Goal: Communication & Community: Ask a question

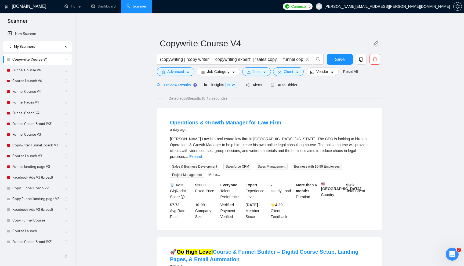
click at [105, 4] on link "Dashboard" at bounding box center [103, 6] width 24 height 5
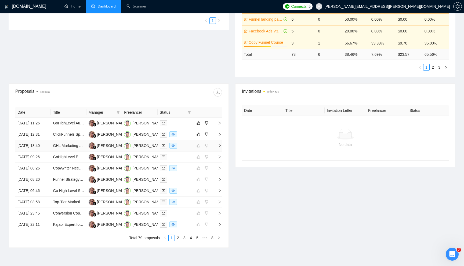
scroll to position [138, 0]
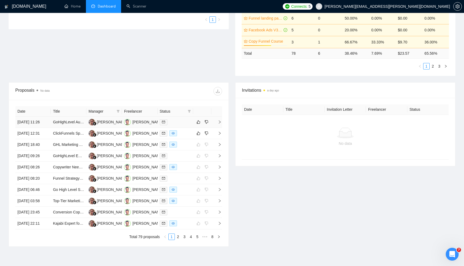
click at [179, 128] on td at bounding box center [174, 122] width 35 height 11
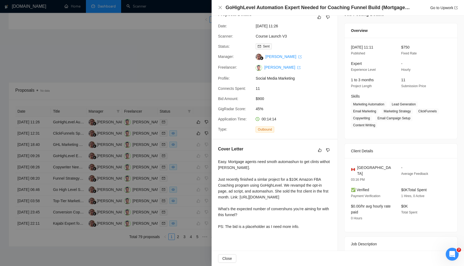
scroll to position [14, 0]
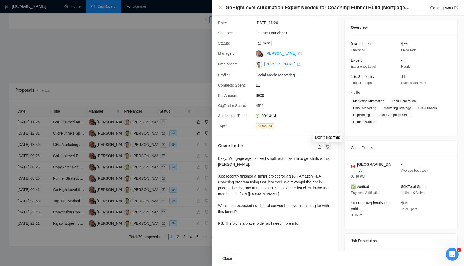
click at [329, 146] on button "button" at bounding box center [327, 147] width 6 height 6
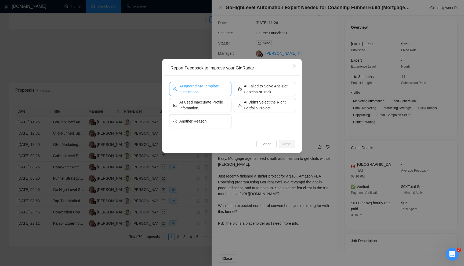
click at [222, 93] on span "AI Ignored My Template Instructions" at bounding box center [203, 89] width 48 height 12
click at [288, 143] on span "Next" at bounding box center [287, 144] width 8 height 6
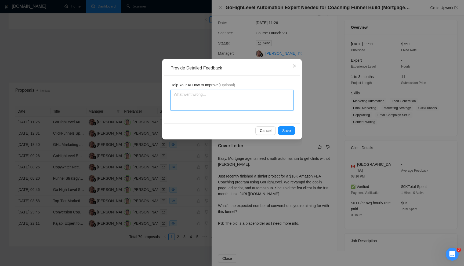
click at [225, 98] on textarea at bounding box center [231, 100] width 123 height 20
type textarea "w"
type textarea "wa"
type textarea "way"
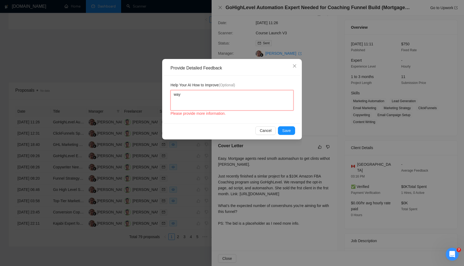
type textarea "way t"
type textarea "way to"
type textarea "way too"
type textarea "way too m"
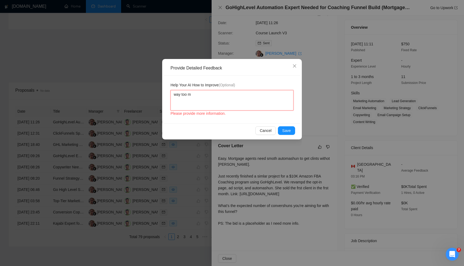
type textarea "way too ma"
type textarea "way too man"
type textarea "way too many"
type textarea "way too many t"
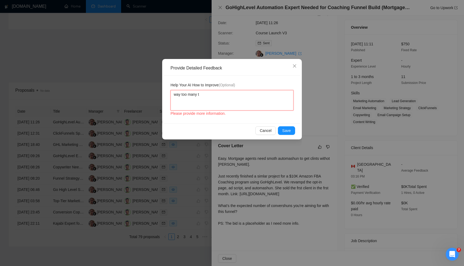
type textarea "way too many ty"
type textarea "way too many typ"
type textarea "way too many typo"
type textarea "way too many typo i"
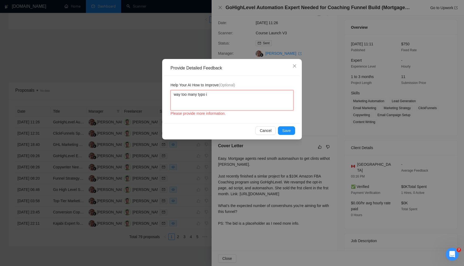
type textarea "way too many typo in"
type textarea "way too many typo in f"
type textarea "way too many typo in fi"
type textarea "way too many typo in fir"
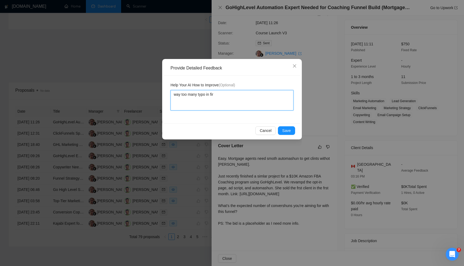
type textarea "way too many typo in firs"
type textarea "way too many typo in first"
type textarea "way too many typo in first s"
type textarea "way too many typo in first se"
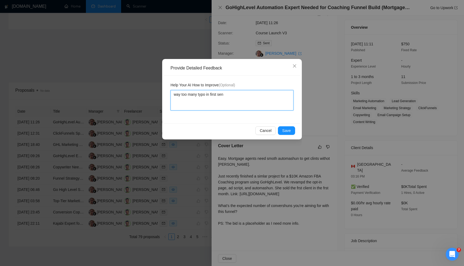
type textarea "way too many typo in first sent"
type textarea "way too many typo in first sente"
type textarea "way too many typo in first senten"
type textarea "way too many typo in first sentenc"
type textarea "way too many typo in first sentence"
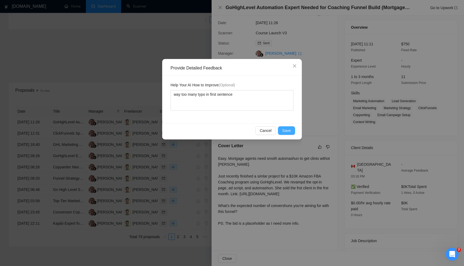
click at [285, 131] on span "Save" at bounding box center [286, 131] width 9 height 6
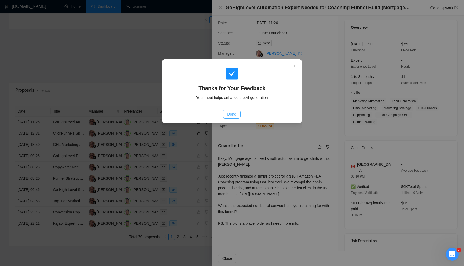
click at [230, 113] on span "Done" at bounding box center [231, 114] width 9 height 6
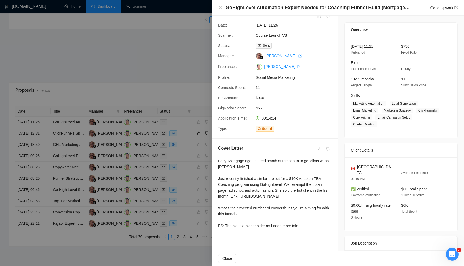
scroll to position [0, 0]
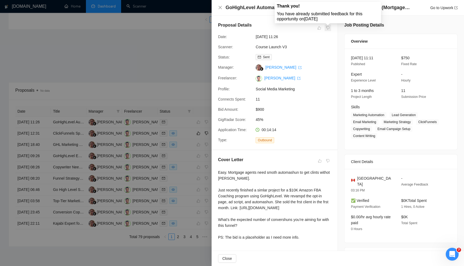
click at [328, 28] on span at bounding box center [327, 28] width 6 height 6
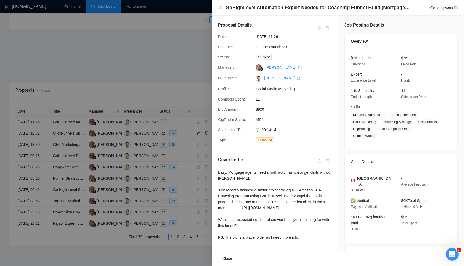
click at [155, 63] on div at bounding box center [232, 133] width 464 height 266
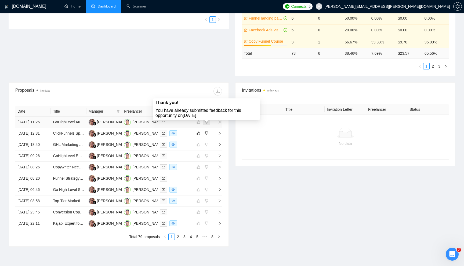
click at [207, 123] on span at bounding box center [206, 122] width 6 height 6
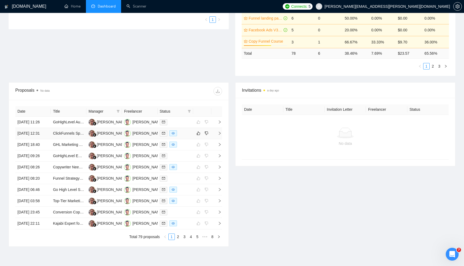
click at [219, 135] on icon "right" at bounding box center [220, 133] width 4 height 4
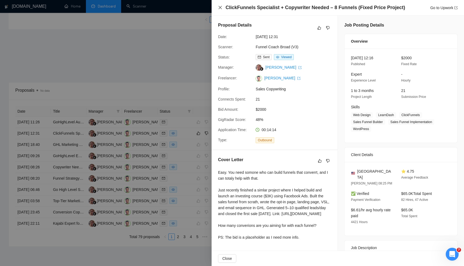
click at [221, 6] on icon "close" at bounding box center [220, 7] width 4 height 4
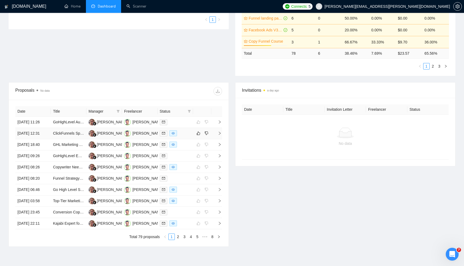
click at [220, 135] on icon "right" at bounding box center [220, 133] width 2 height 3
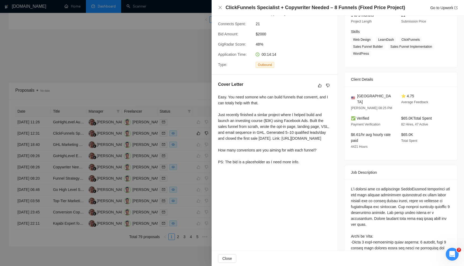
scroll to position [77, 0]
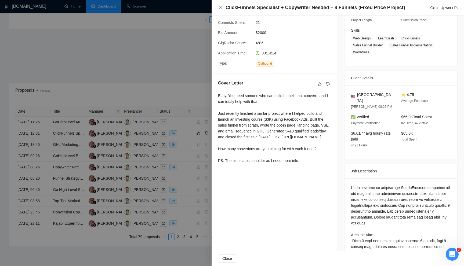
click at [219, 9] on icon "close" at bounding box center [219, 7] width 3 height 3
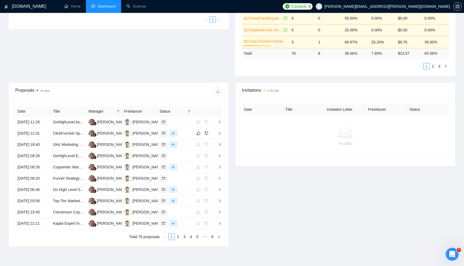
click at [31, 6] on h1 "[DOMAIN_NAME]" at bounding box center [29, 6] width 34 height 13
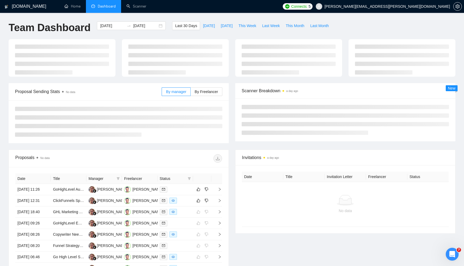
scroll to position [63, 0]
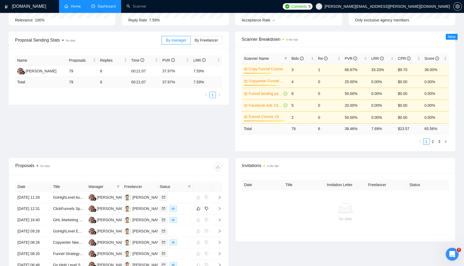
click at [74, 9] on link "Home" at bounding box center [72, 6] width 16 height 5
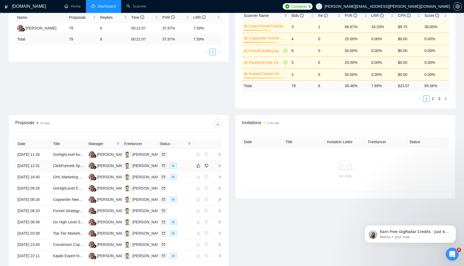
scroll to position [0, 0]
click at [219, 168] on icon "right" at bounding box center [220, 166] width 4 height 4
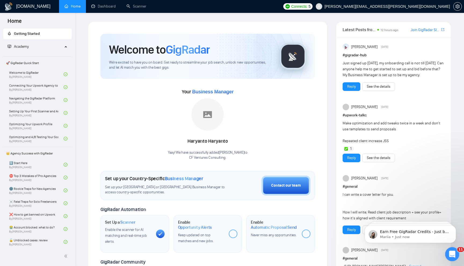
click at [452, 252] on icon "Open Intercom Messenger" at bounding box center [451, 253] width 9 height 9
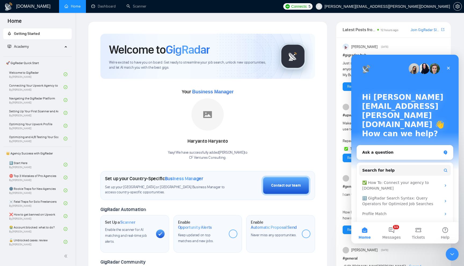
scroll to position [3, 0]
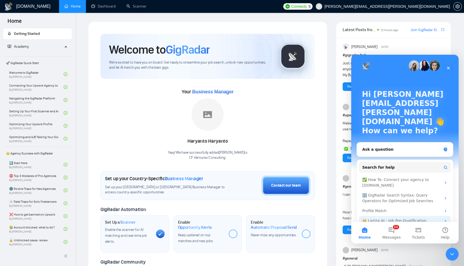
click at [385, 218] on div "👑 Laziza AI - Job Pre-Qualification" at bounding box center [401, 221] width 79 height 6
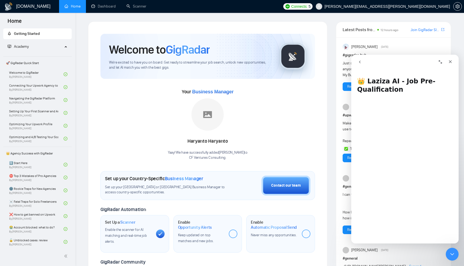
click at [360, 63] on icon "go back" at bounding box center [359, 62] width 4 height 4
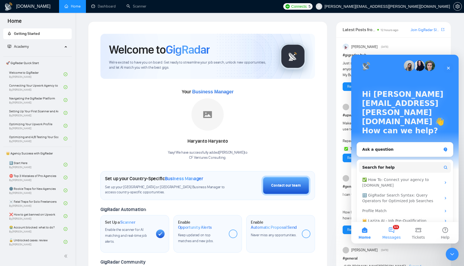
click at [391, 232] on button "11 Messages" at bounding box center [391, 232] width 27 height 21
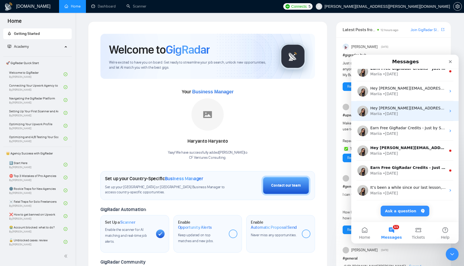
scroll to position [0, 0]
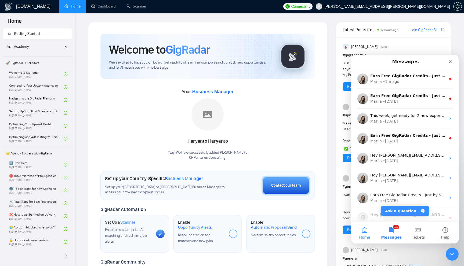
click at [365, 233] on button "Home" at bounding box center [364, 232] width 27 height 21
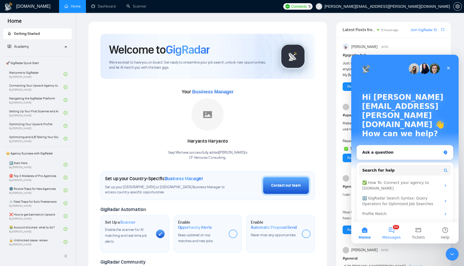
click at [390, 229] on button "11 Messages" at bounding box center [391, 232] width 27 height 21
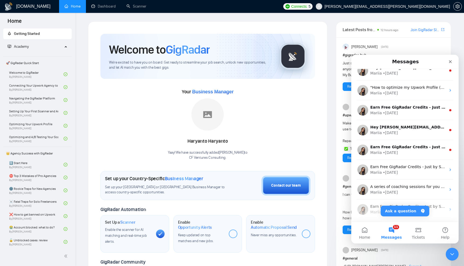
scroll to position [266, 0]
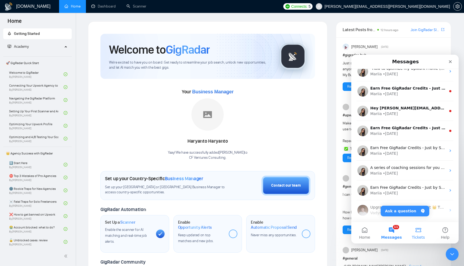
click at [420, 229] on button "Tickets" at bounding box center [418, 232] width 27 height 21
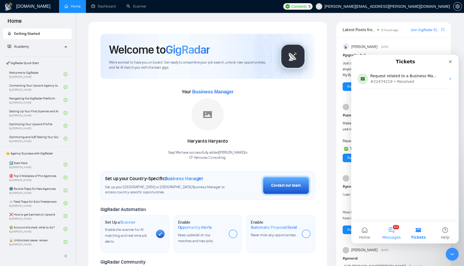
click at [398, 231] on button "11 Messages" at bounding box center [391, 232] width 27 height 21
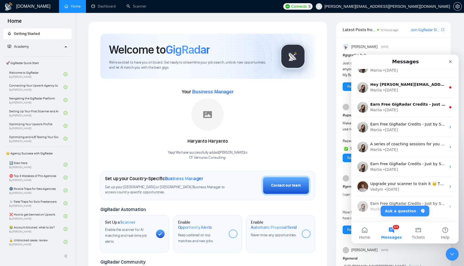
scroll to position [464, 0]
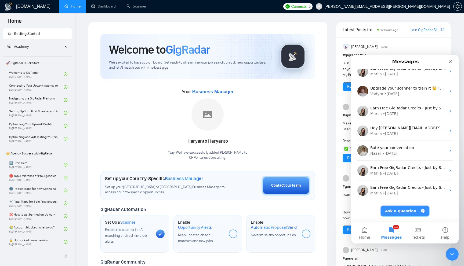
click at [395, 214] on button "Ask a question" at bounding box center [404, 211] width 49 height 11
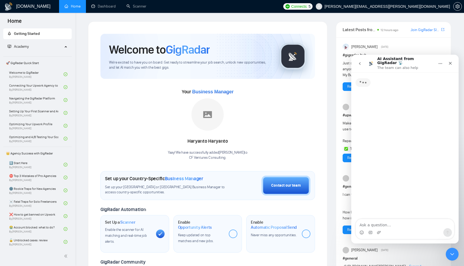
scroll to position [442, 0]
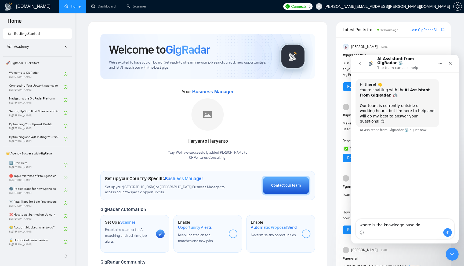
type textarea "where is the knowledge base doc"
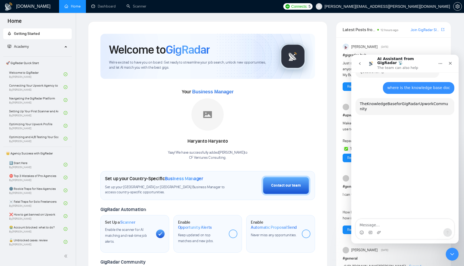
scroll to position [55, 0]
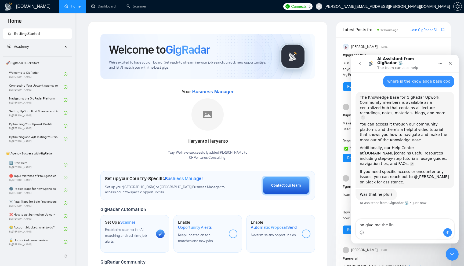
type textarea "no give me the link"
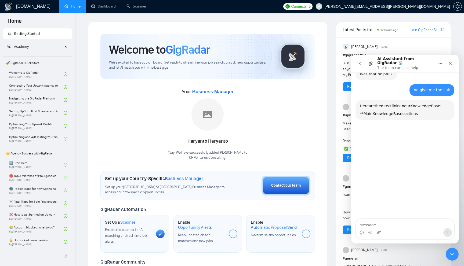
scroll to position [179, 0]
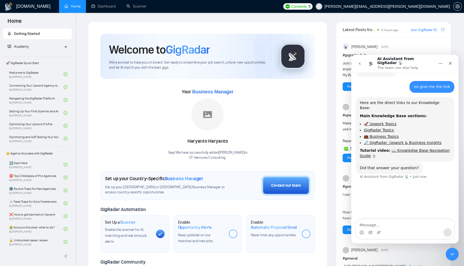
click at [375, 128] on link "GigRadar Topics" at bounding box center [379, 130] width 30 height 4
